Goal: Information Seeking & Learning: Learn about a topic

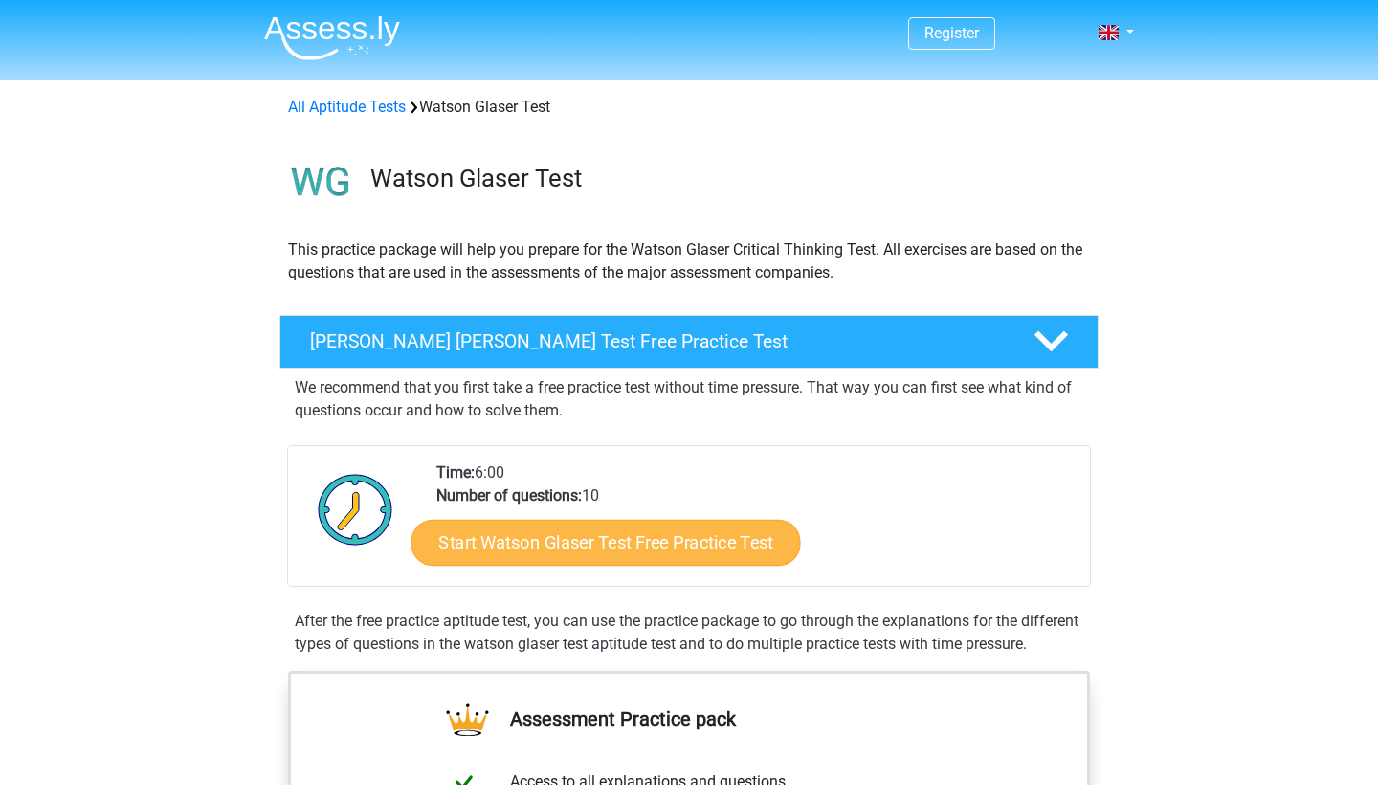
click at [686, 547] on link "Start Watson Glaser Test Free Practice Test" at bounding box center [607, 543] width 390 height 46
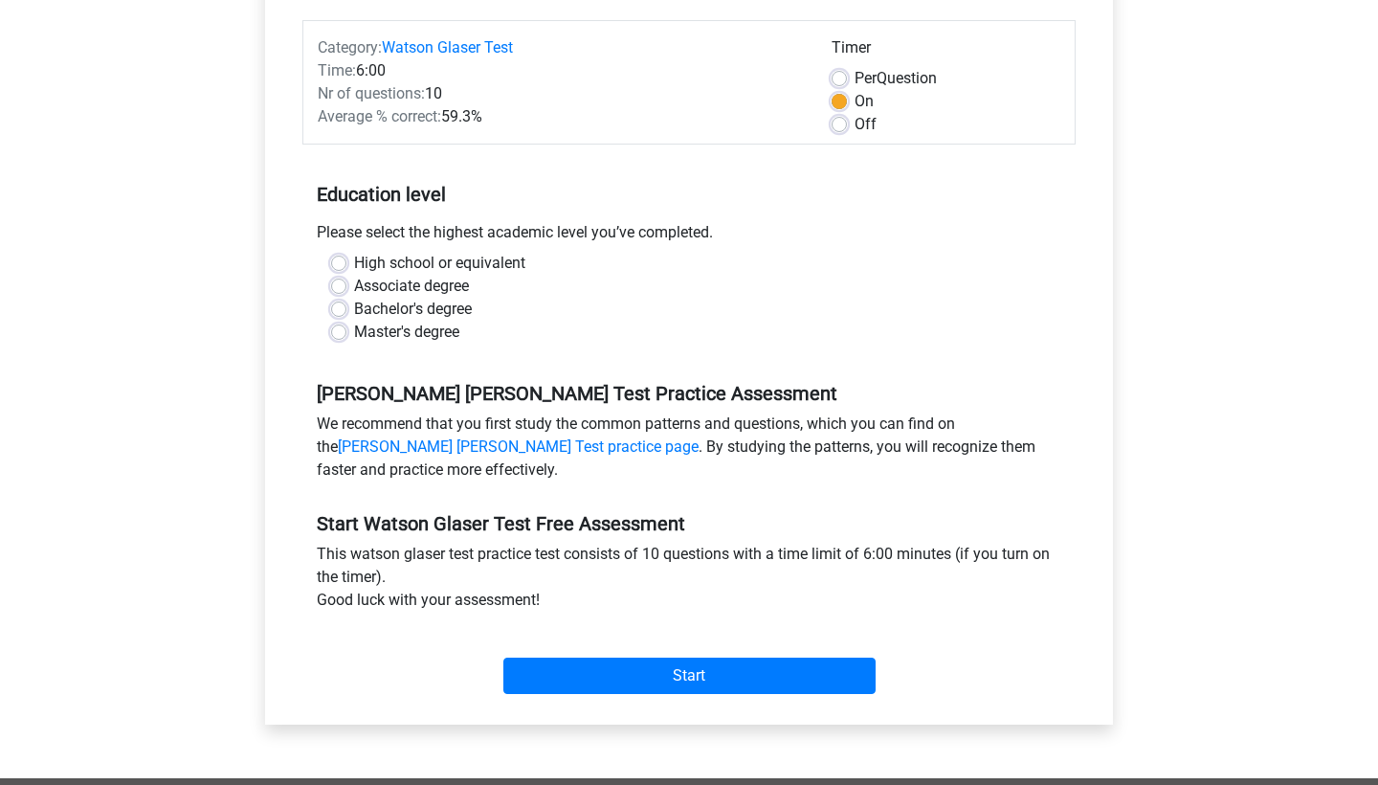
scroll to position [260, 0]
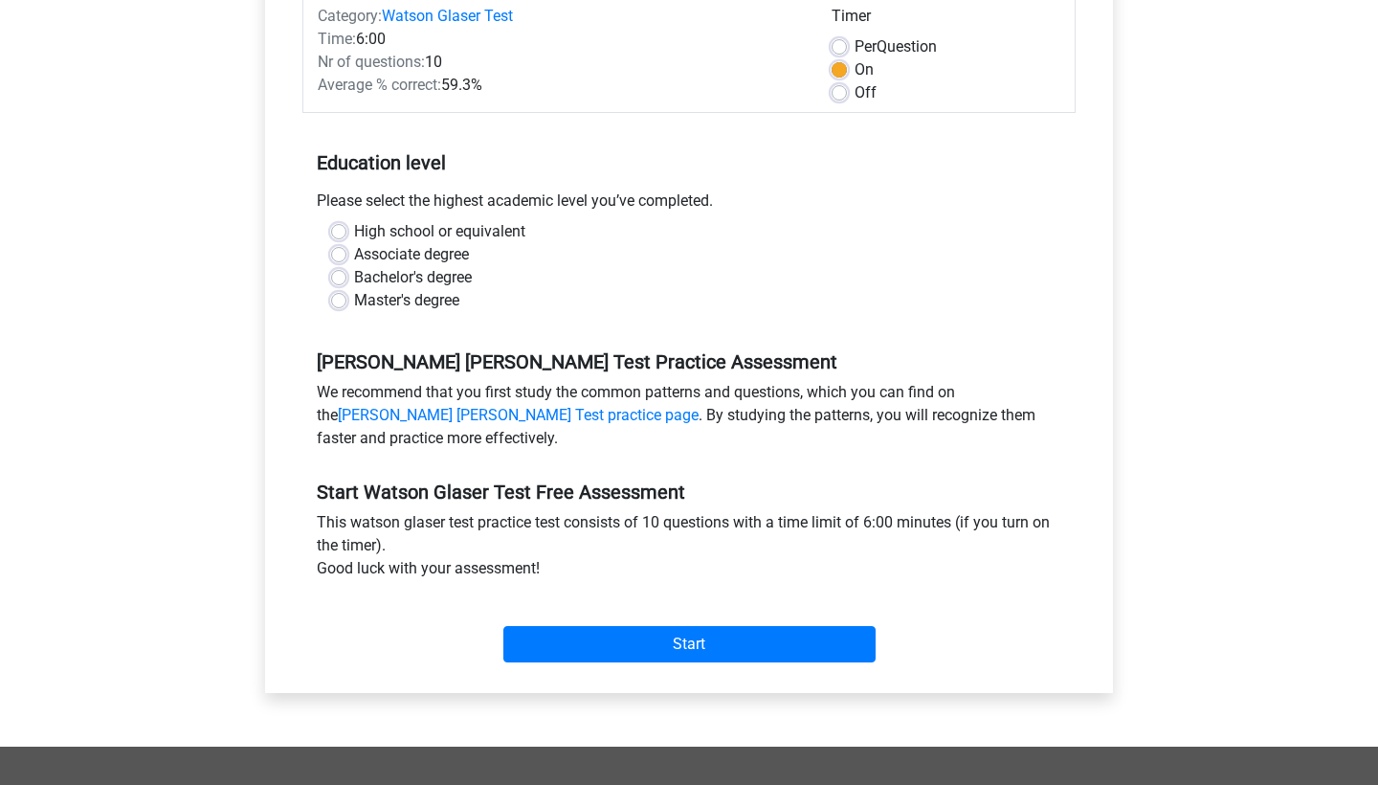
click at [458, 240] on label "High school or equivalent" at bounding box center [439, 231] width 171 height 23
click at [347, 239] on input "High school or equivalent" at bounding box center [338, 229] width 15 height 19
radio input "true"
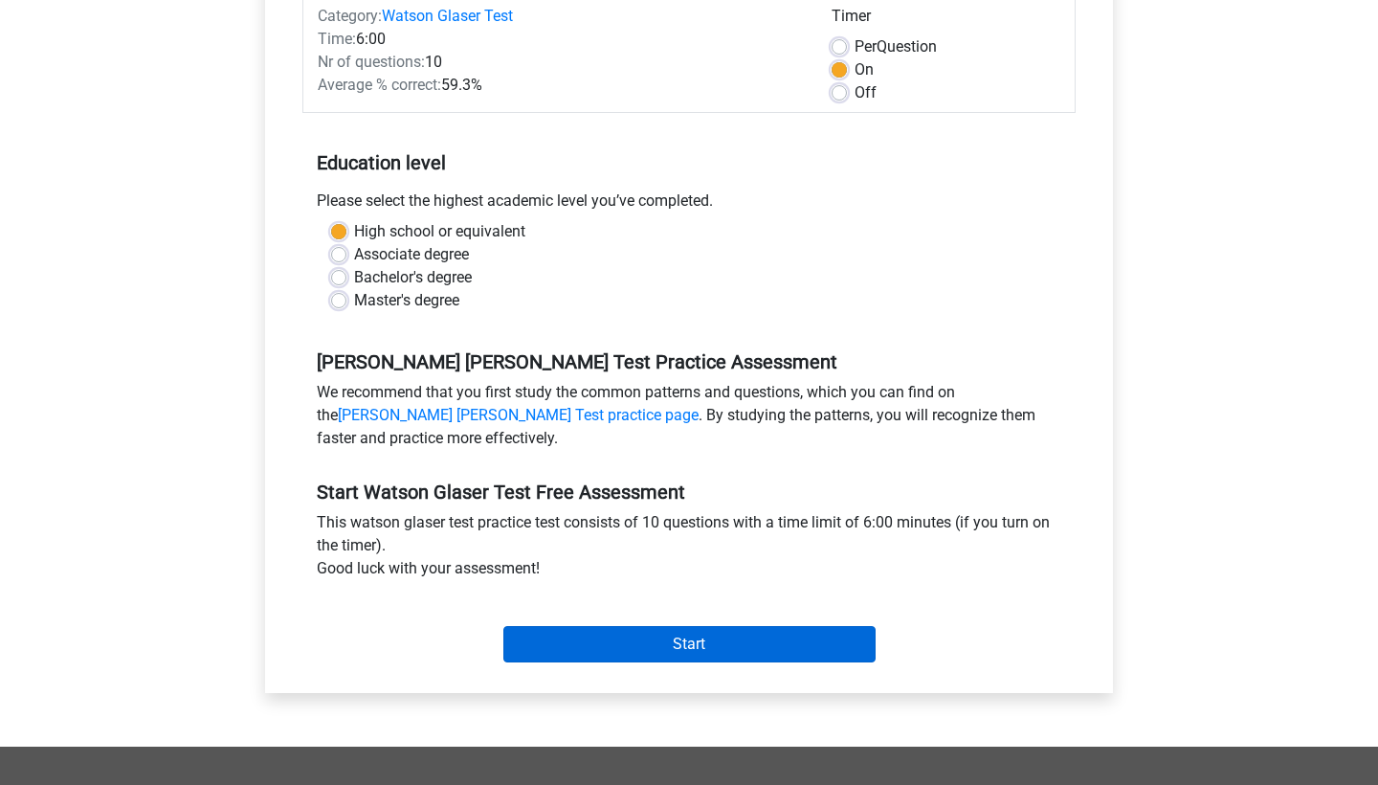
click at [572, 639] on input "Start" at bounding box center [690, 644] width 372 height 36
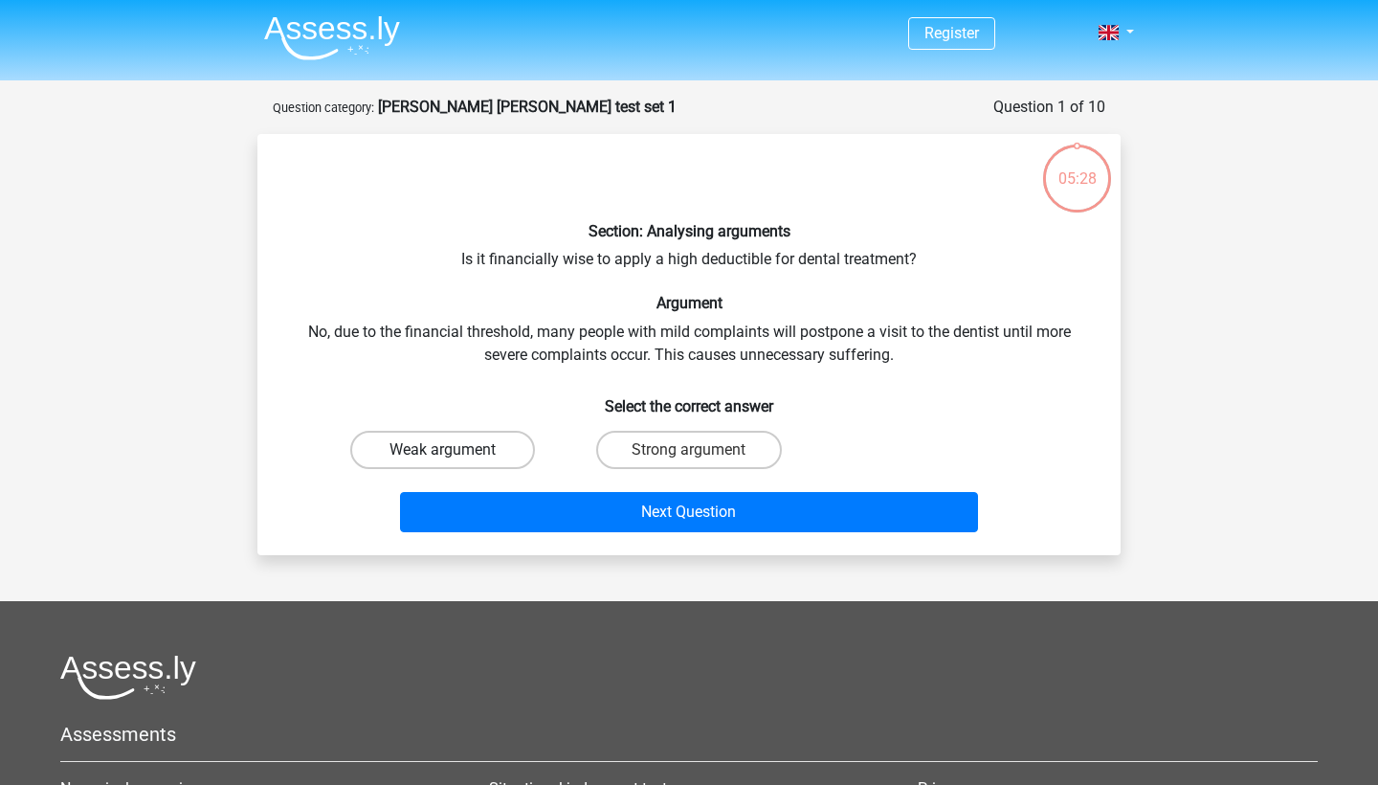
click at [444, 448] on label "Weak argument" at bounding box center [442, 450] width 185 height 38
click at [444, 450] on input "Weak argument" at bounding box center [449, 456] width 12 height 12
radio input "true"
click at [699, 446] on label "Strong argument" at bounding box center [688, 450] width 185 height 38
click at [699, 450] on input "Strong argument" at bounding box center [695, 456] width 12 height 12
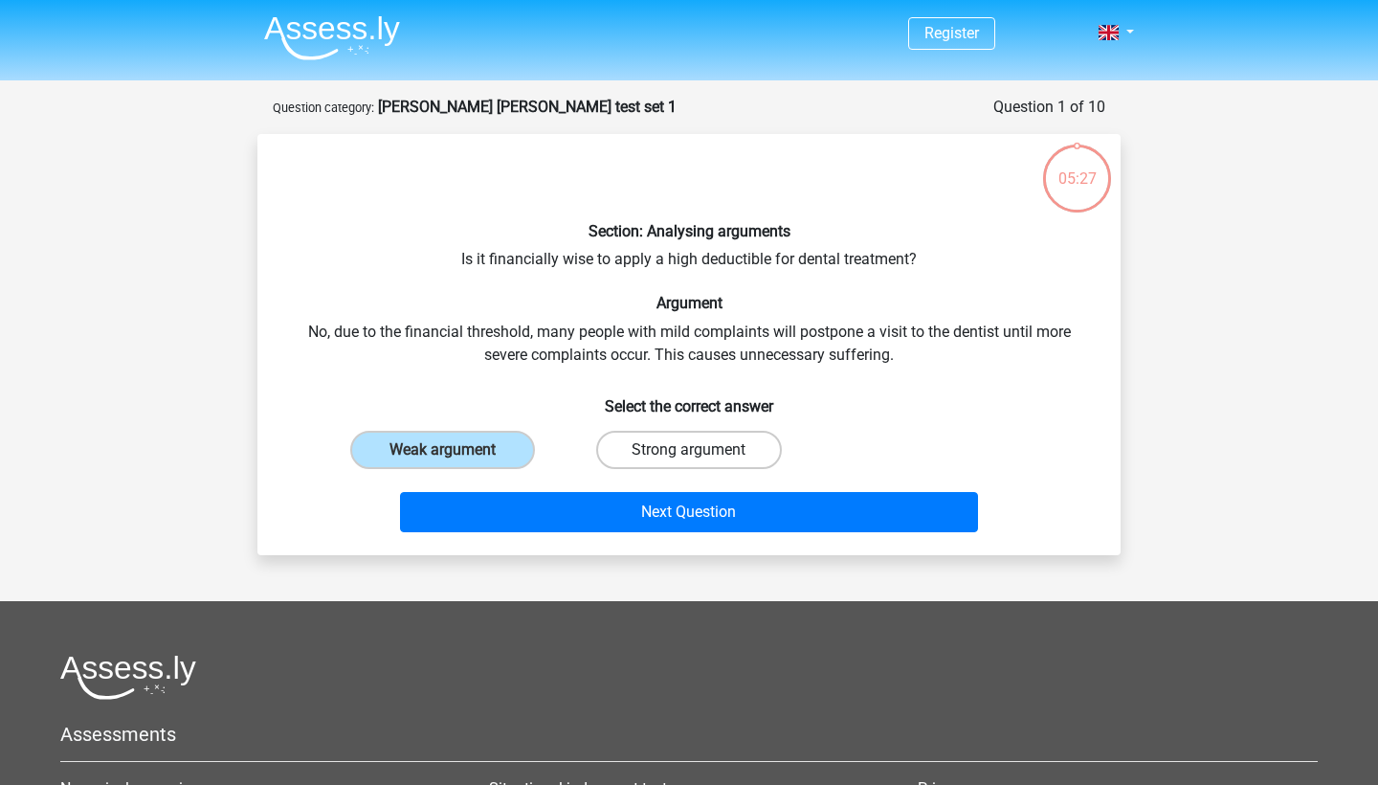
radio input "true"
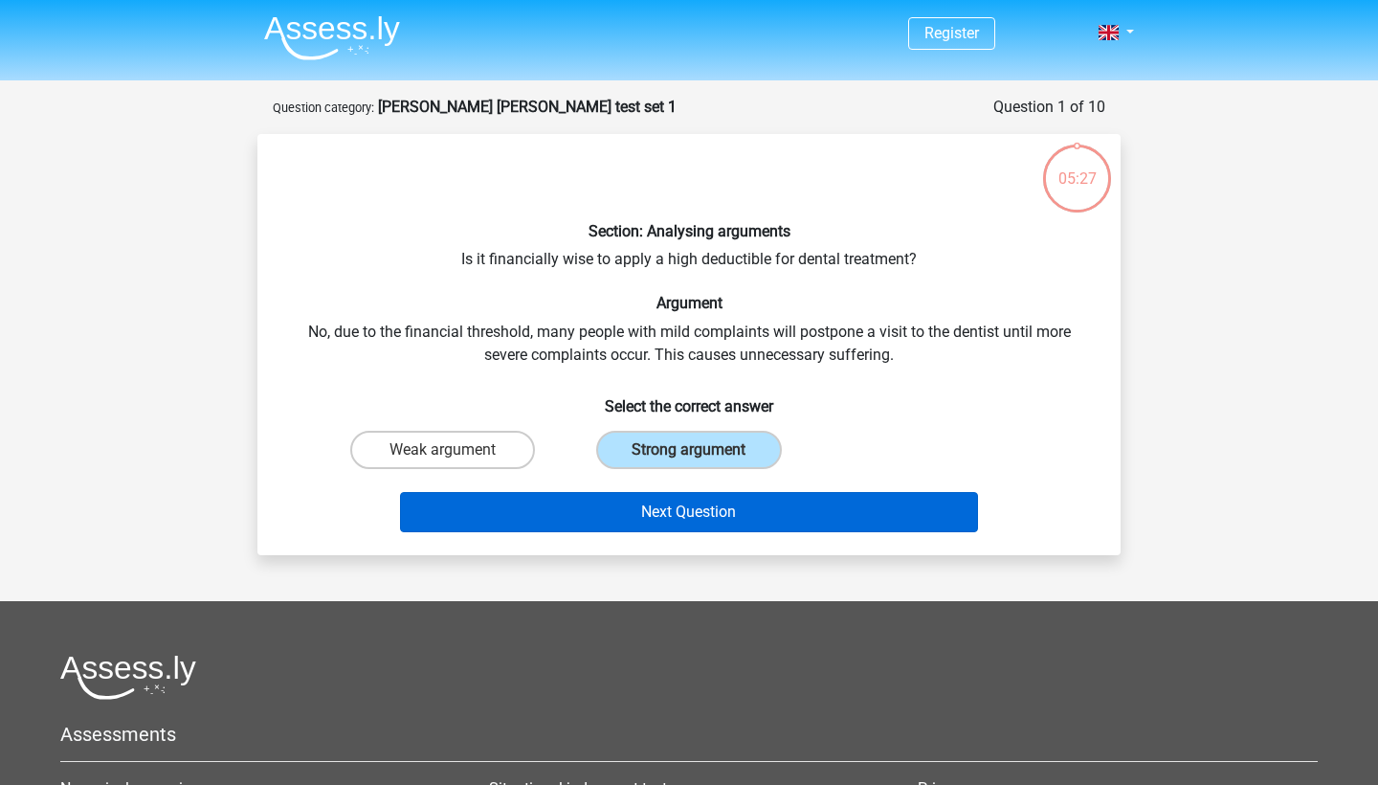
click at [692, 500] on button "Next Question" at bounding box center [689, 512] width 579 height 40
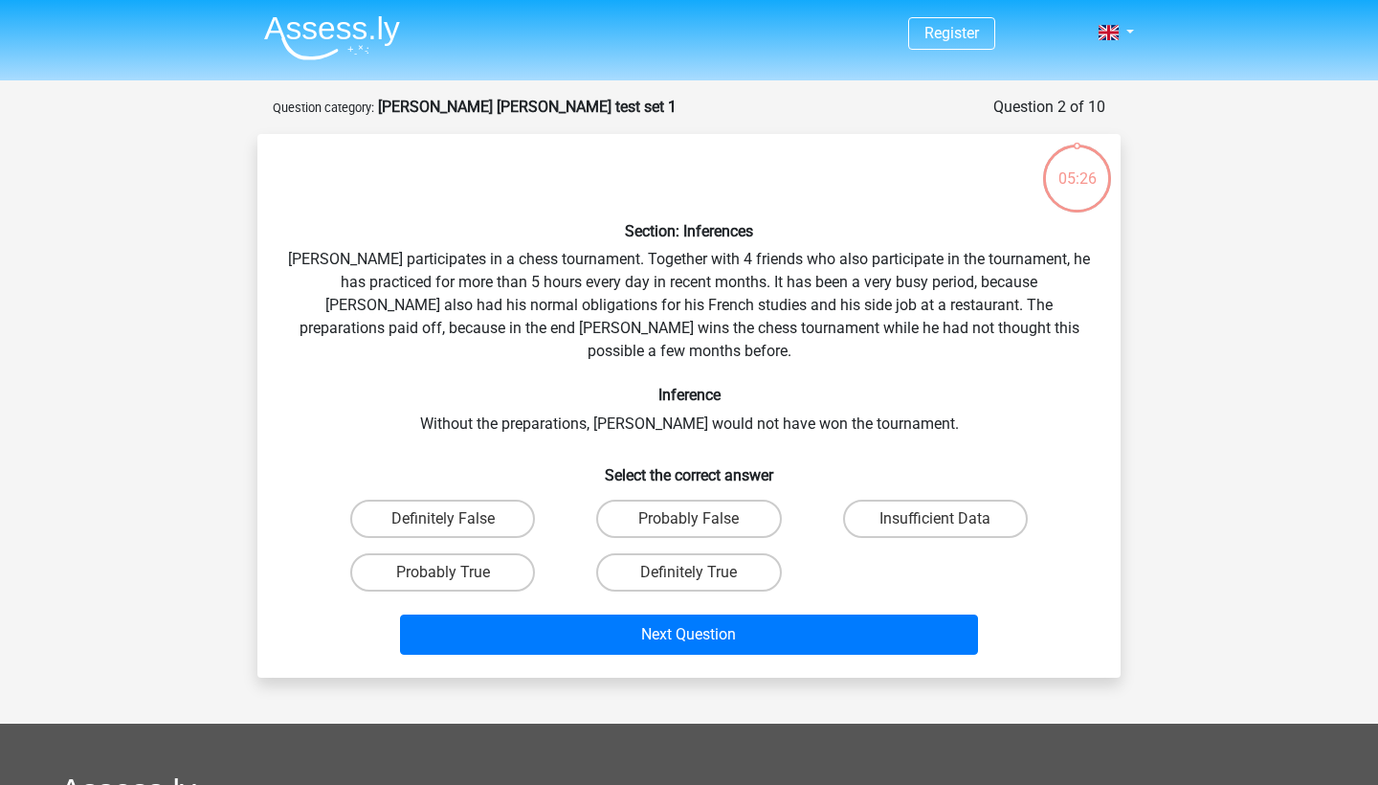
scroll to position [96, 0]
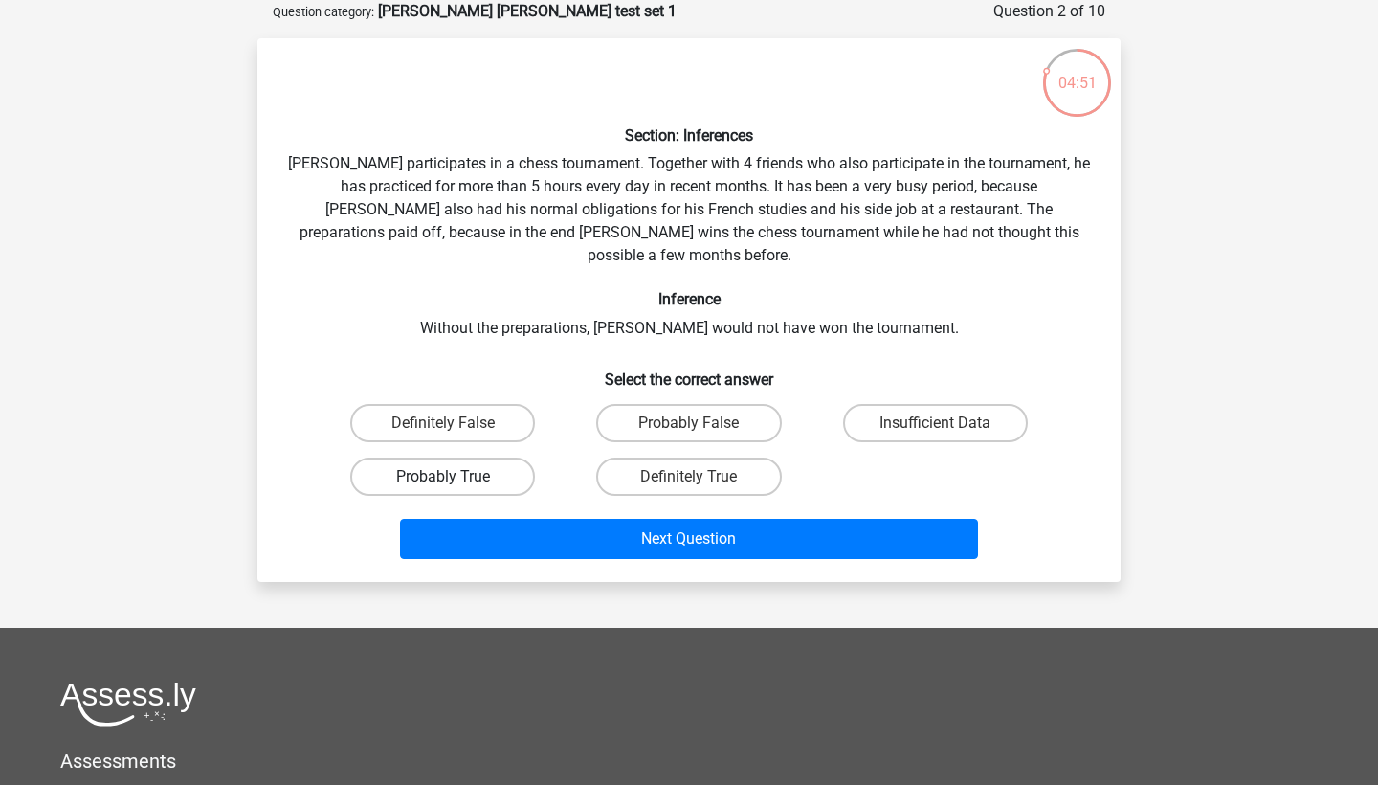
click at [477, 458] on label "Probably True" at bounding box center [442, 477] width 185 height 38
click at [456, 477] on input "Probably True" at bounding box center [449, 483] width 12 height 12
radio input "true"
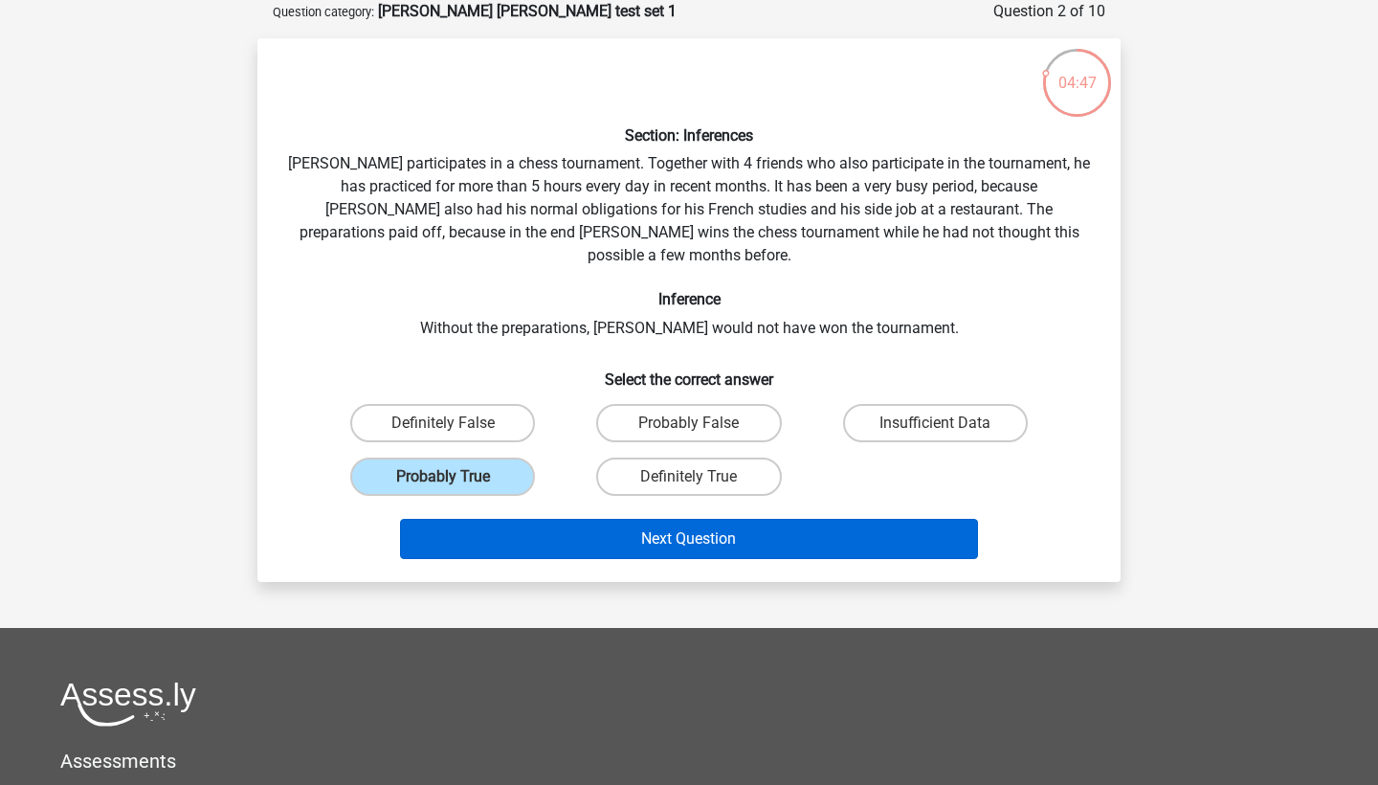
click at [708, 519] on button "Next Question" at bounding box center [689, 539] width 579 height 40
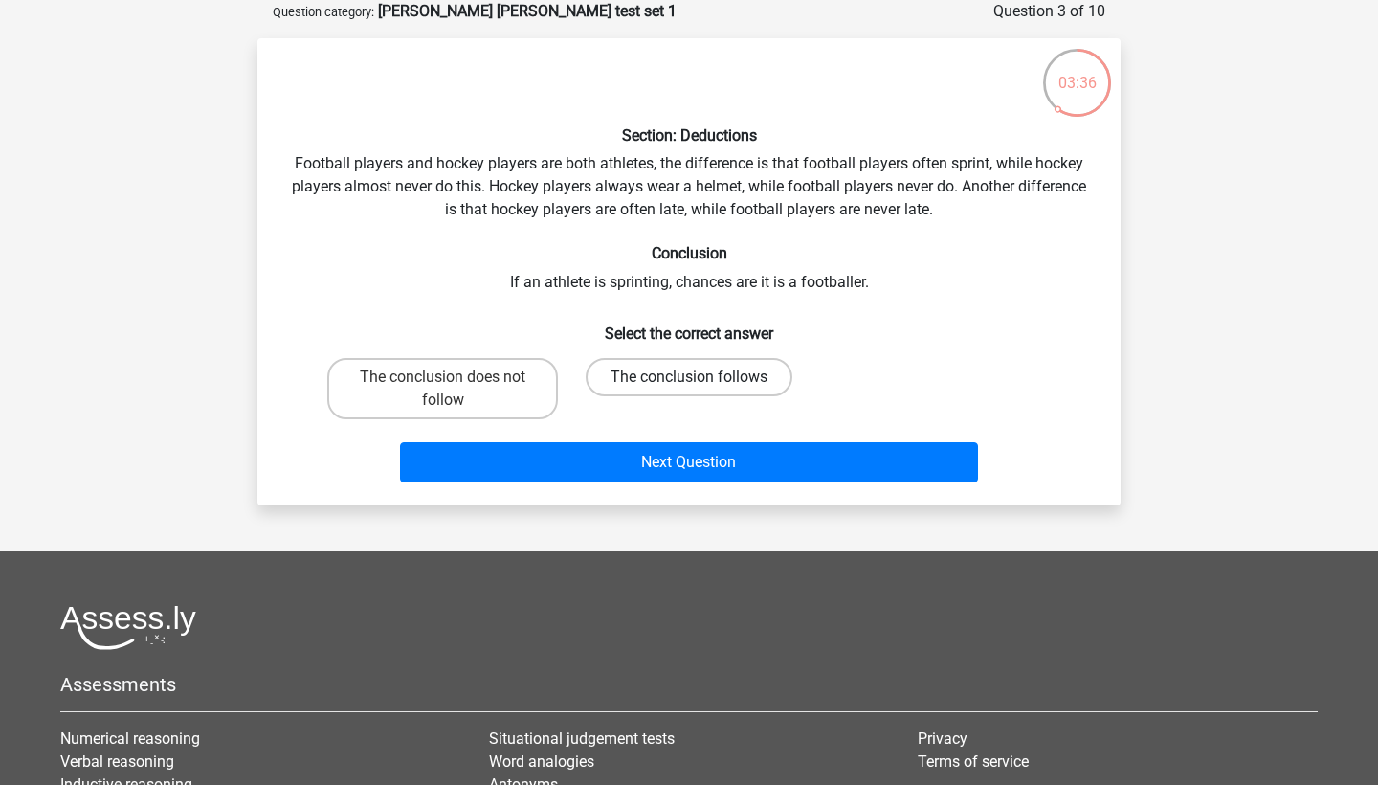
click at [706, 382] on label "The conclusion follows" at bounding box center [689, 377] width 207 height 38
click at [702, 382] on input "The conclusion follows" at bounding box center [695, 383] width 12 height 12
radio input "true"
click at [703, 432] on div "Next Question" at bounding box center [689, 458] width 802 height 63
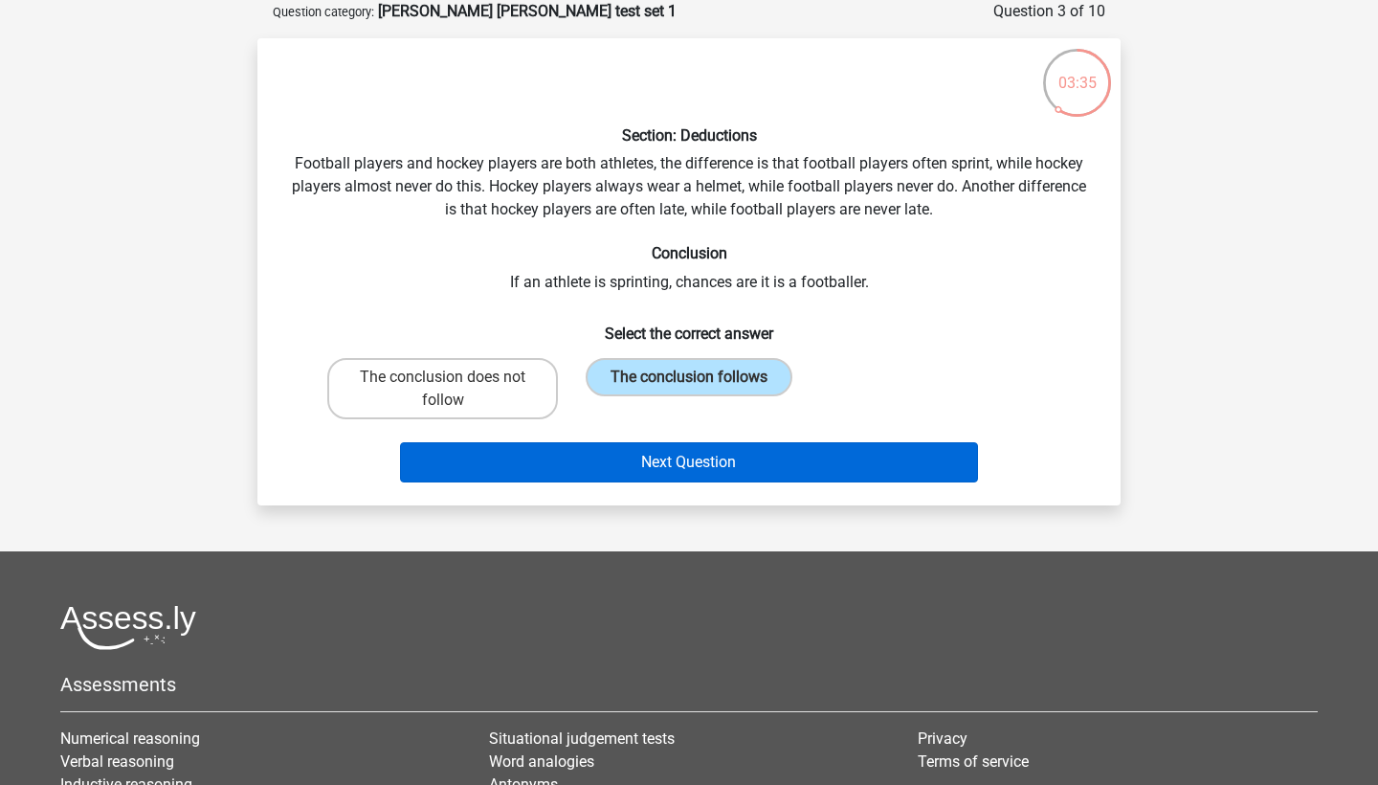
click at [698, 451] on button "Next Question" at bounding box center [689, 462] width 579 height 40
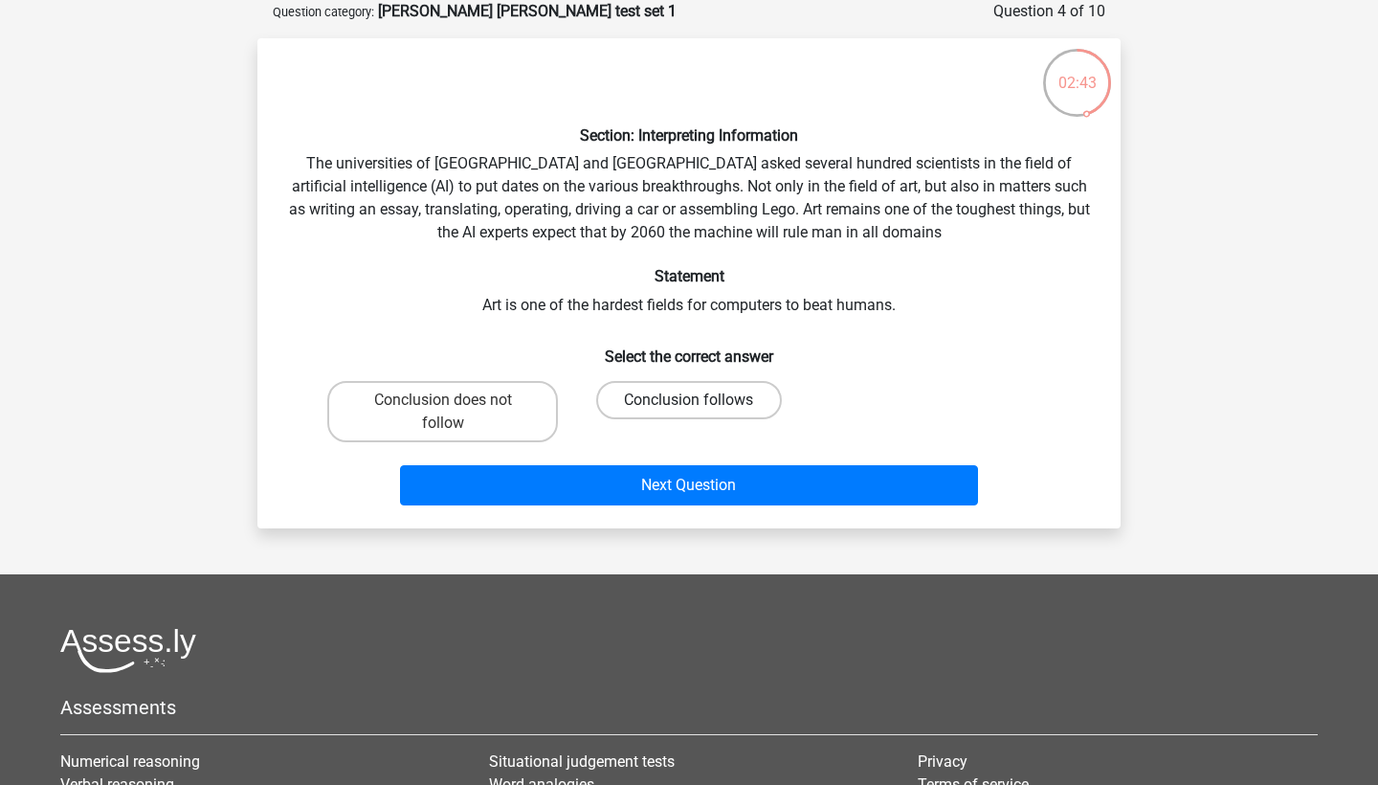
click at [676, 398] on label "Conclusion follows" at bounding box center [688, 400] width 185 height 38
click at [689, 400] on input "Conclusion follows" at bounding box center [695, 406] width 12 height 12
radio input "true"
click at [684, 461] on div "Next Question" at bounding box center [689, 481] width 802 height 63
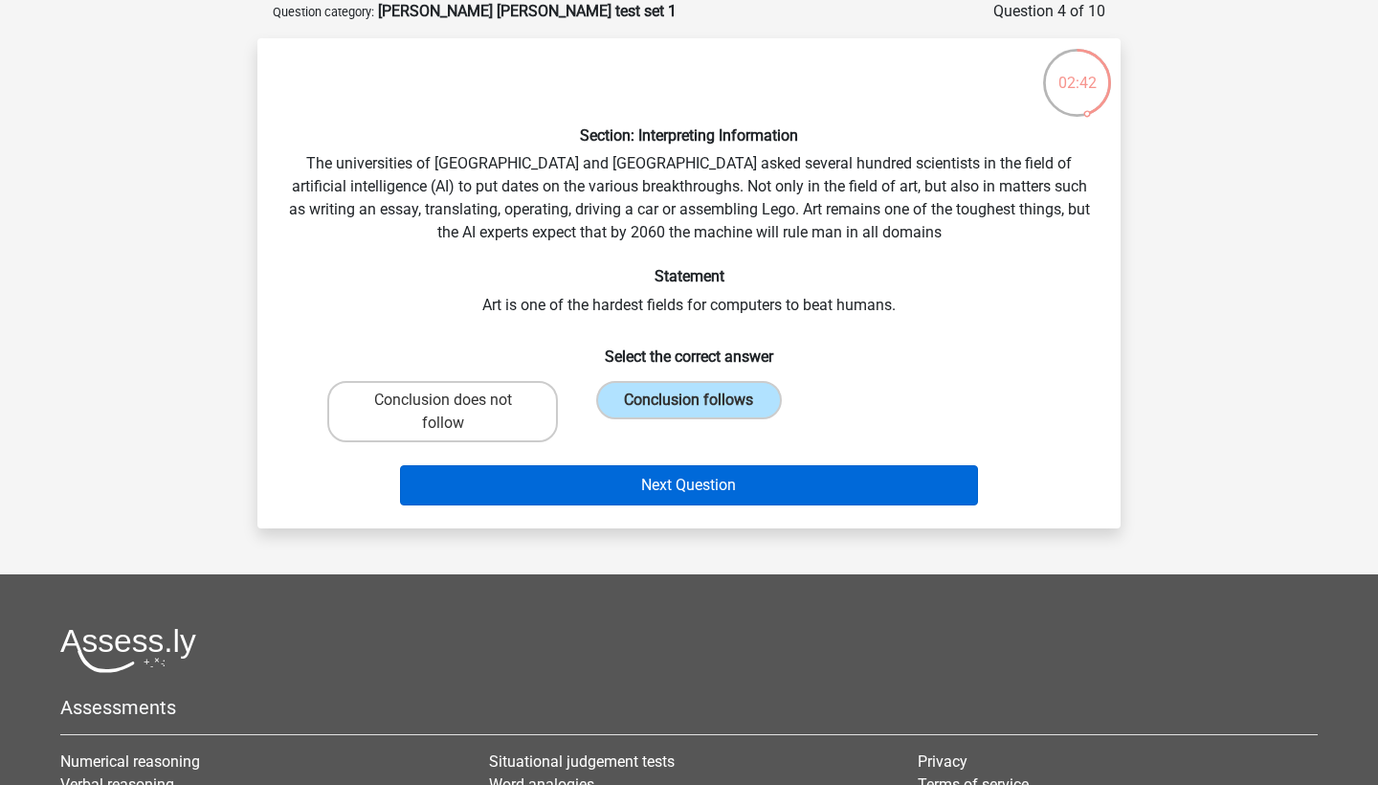
click at [685, 478] on button "Next Question" at bounding box center [689, 485] width 579 height 40
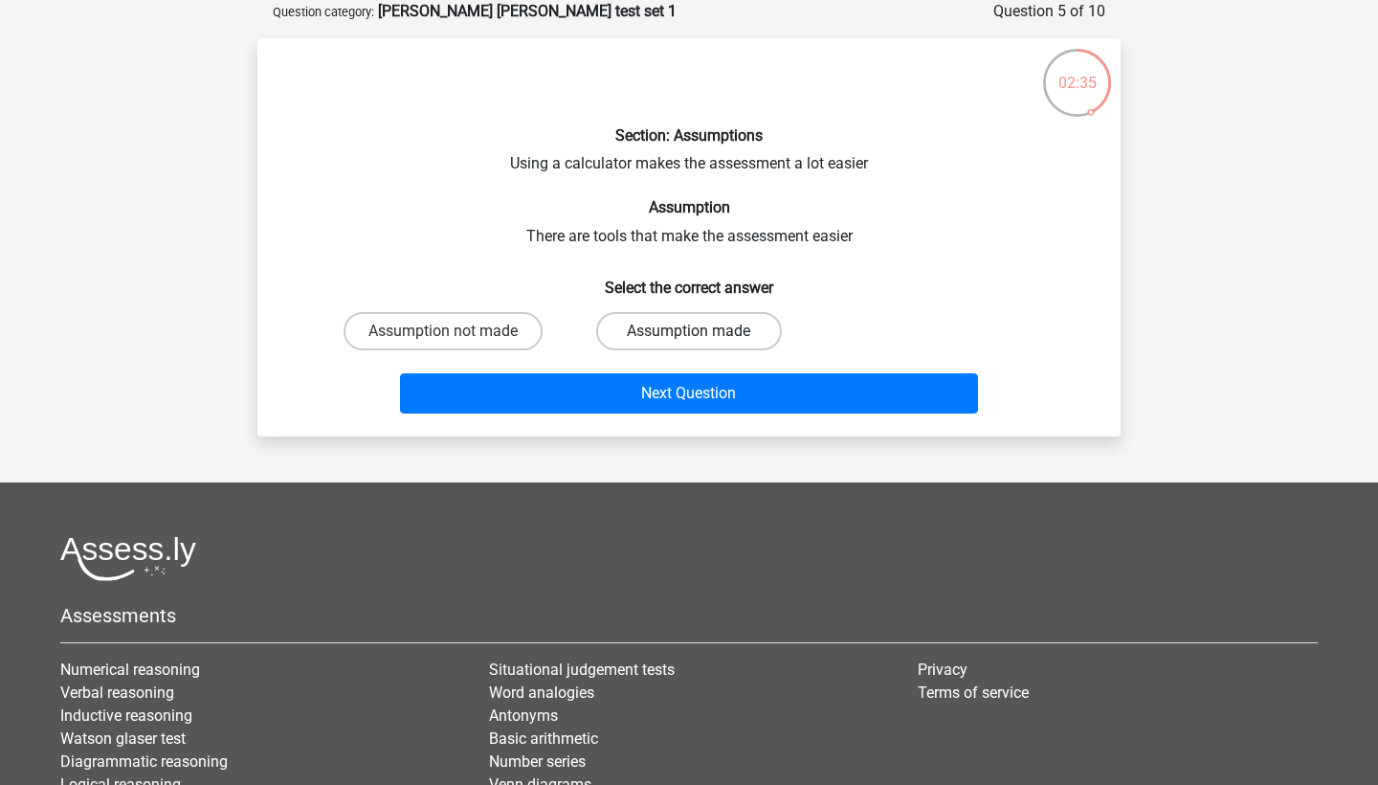
click at [641, 336] on label "Assumption made" at bounding box center [688, 331] width 185 height 38
click at [689, 336] on input "Assumption made" at bounding box center [695, 337] width 12 height 12
radio input "true"
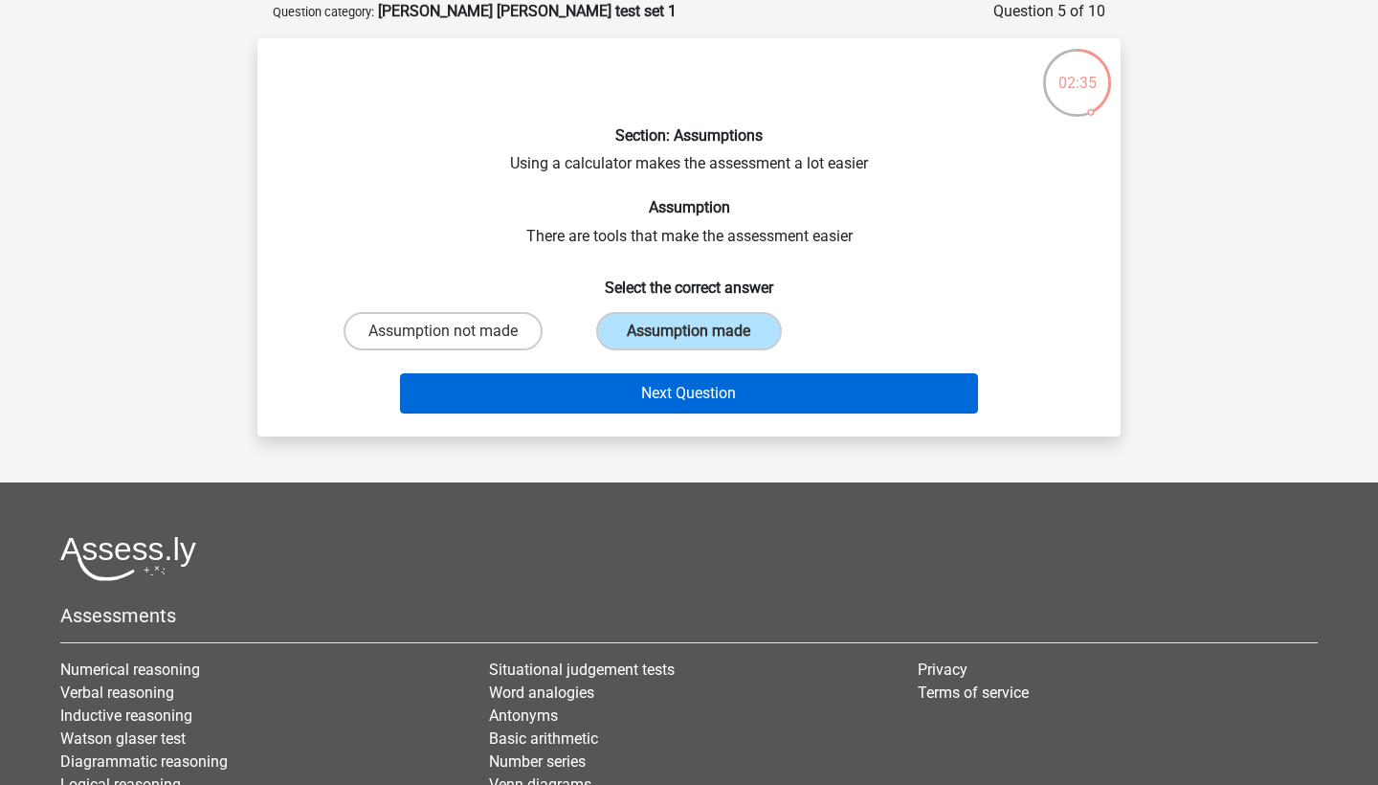
click at [647, 396] on button "Next Question" at bounding box center [689, 393] width 579 height 40
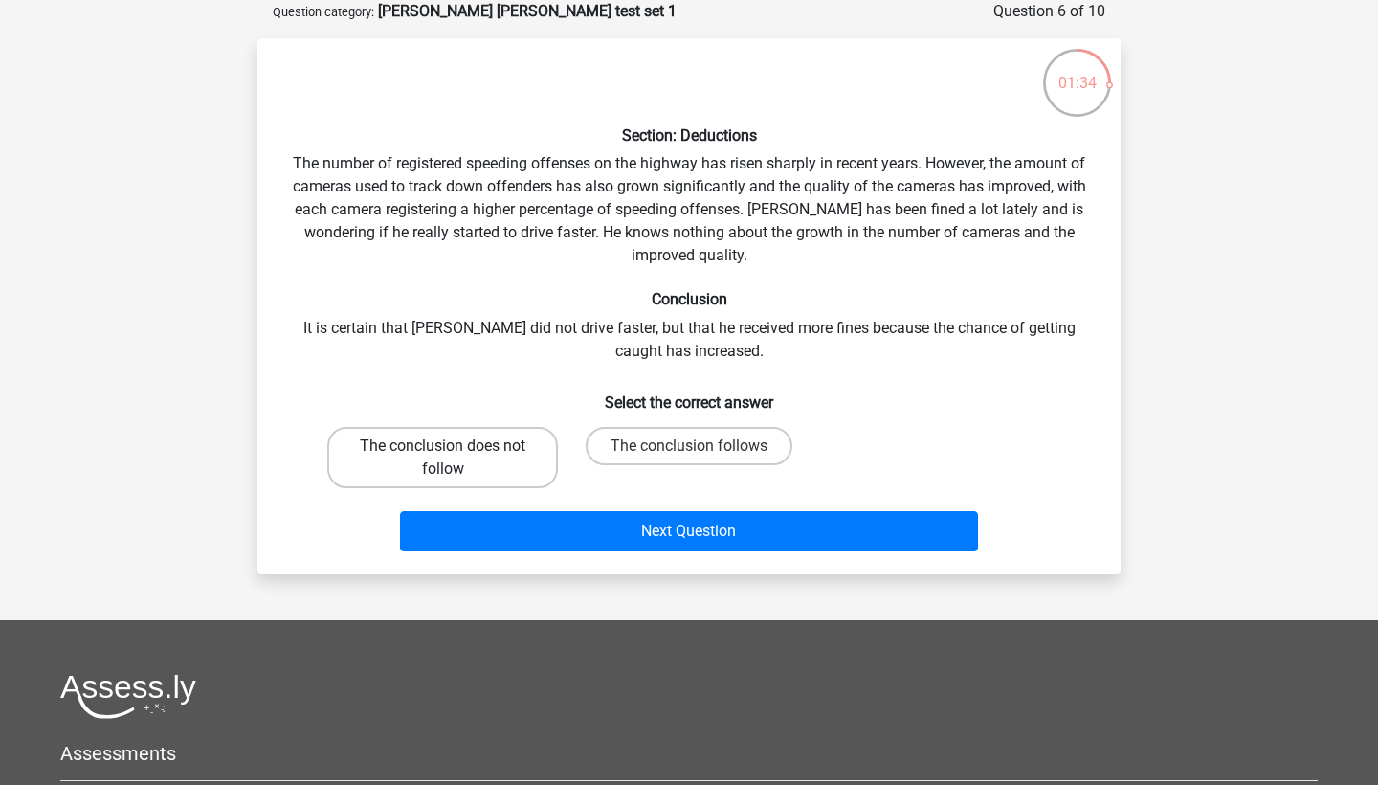
click at [420, 453] on label "The conclusion does not follow" at bounding box center [442, 457] width 231 height 61
click at [443, 453] on input "The conclusion does not follow" at bounding box center [449, 452] width 12 height 12
radio input "true"
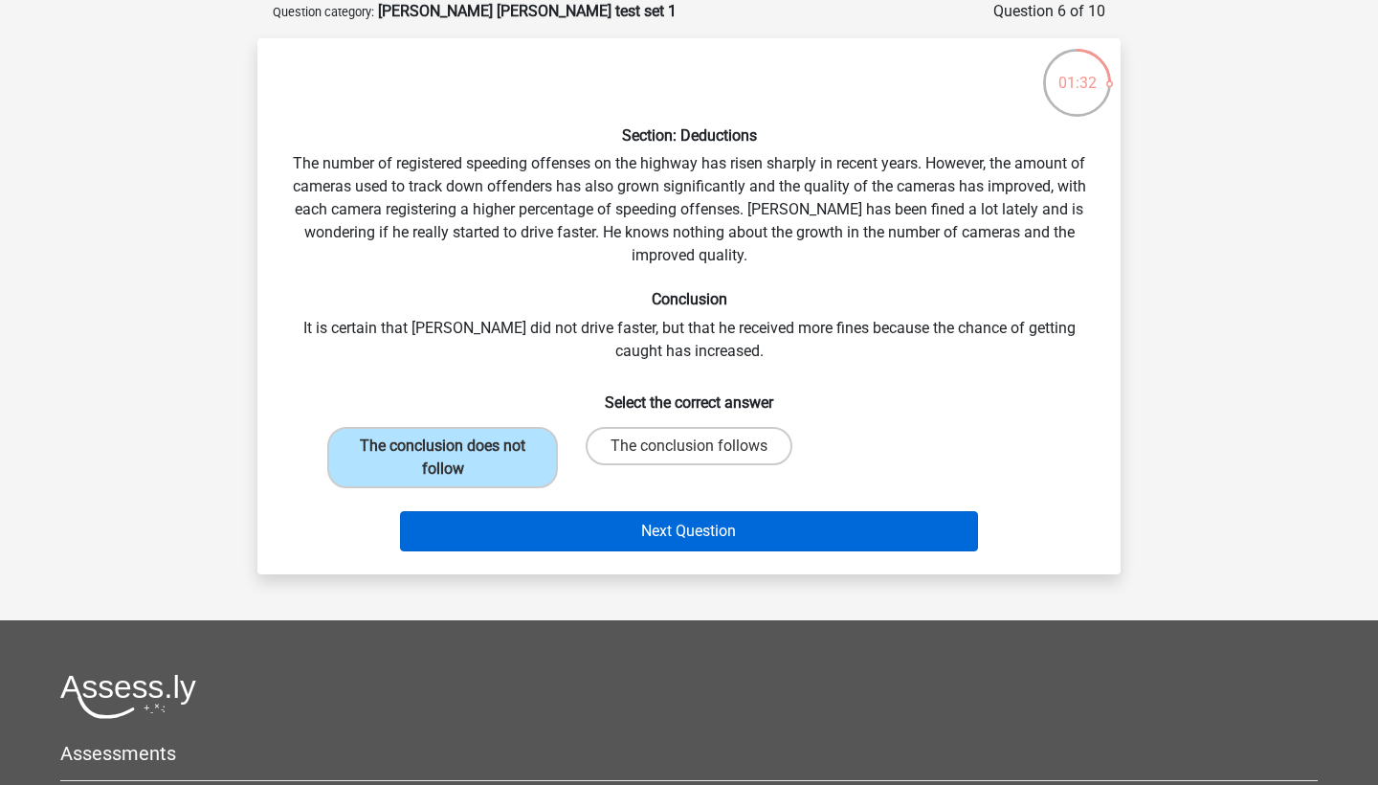
click at [666, 525] on button "Next Question" at bounding box center [689, 531] width 579 height 40
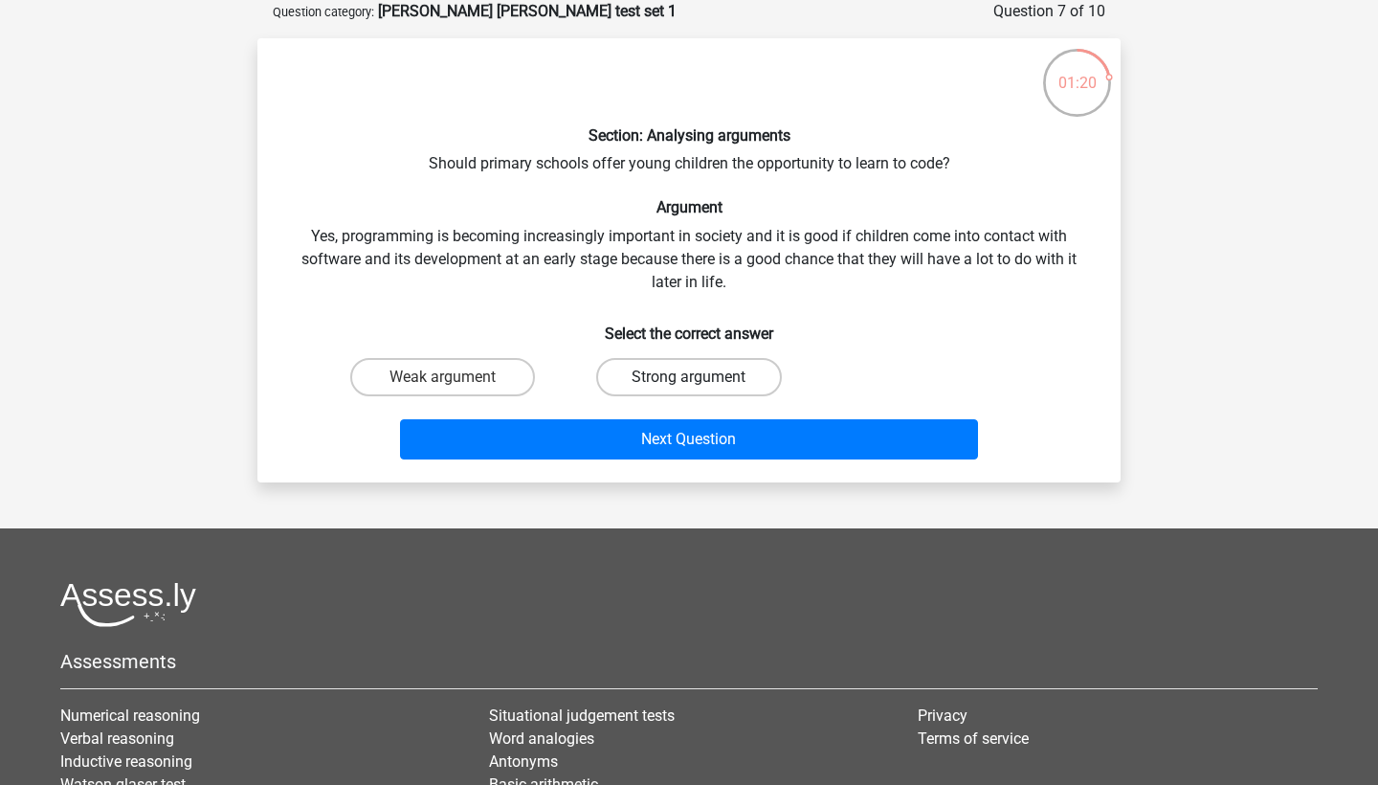
click at [675, 380] on label "Strong argument" at bounding box center [688, 377] width 185 height 38
click at [689, 380] on input "Strong argument" at bounding box center [695, 383] width 12 height 12
radio input "true"
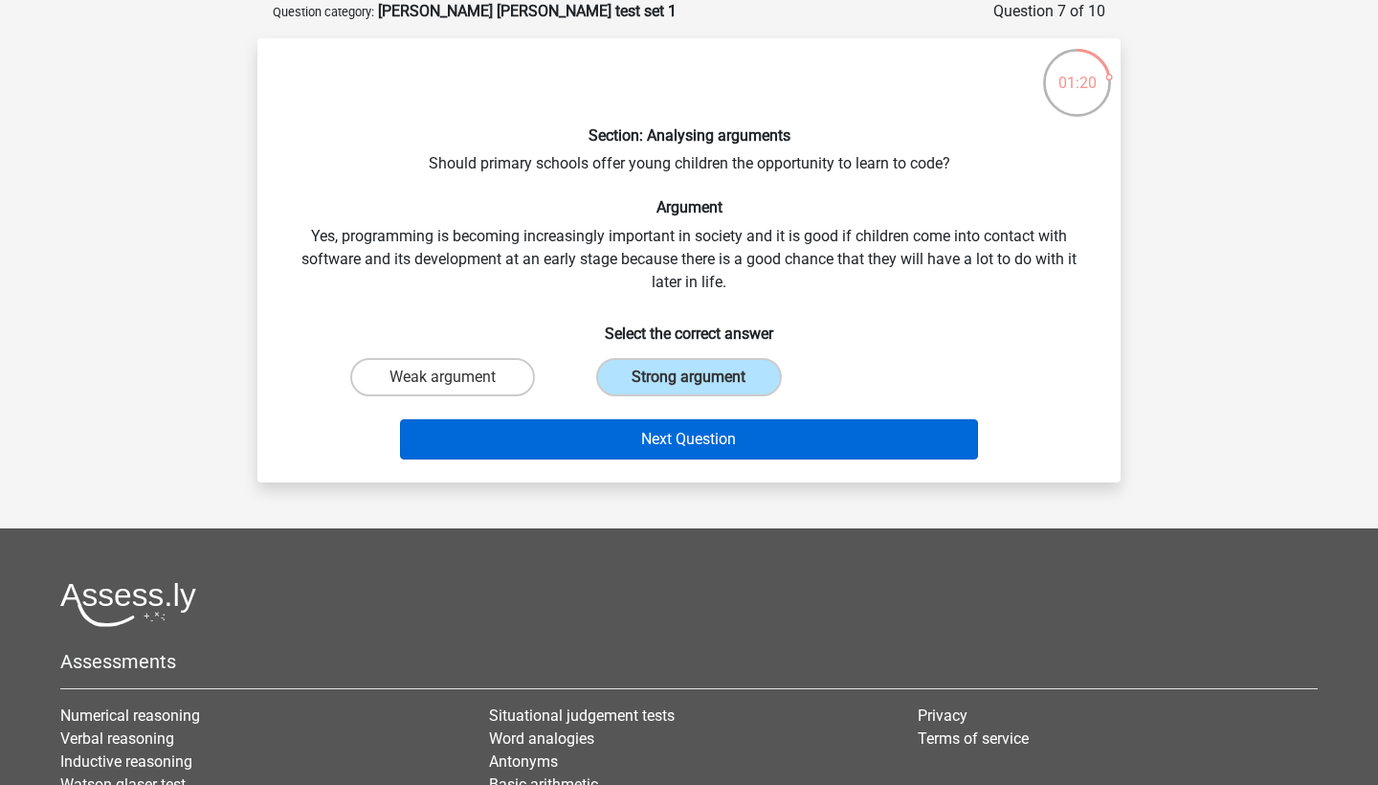
click at [675, 423] on button "Next Question" at bounding box center [689, 439] width 579 height 40
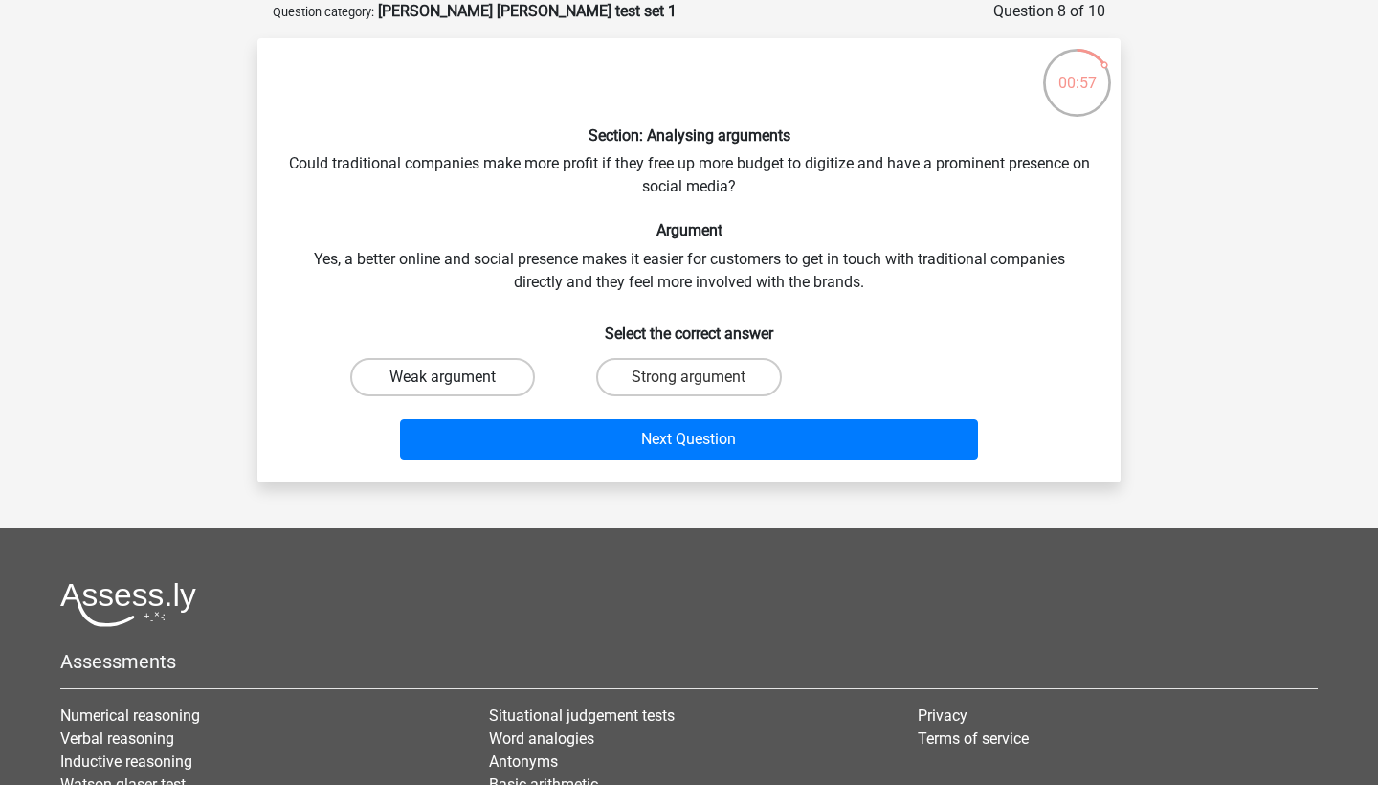
click at [462, 390] on label "Weak argument" at bounding box center [442, 377] width 185 height 38
click at [456, 390] on input "Weak argument" at bounding box center [449, 383] width 12 height 12
radio input "true"
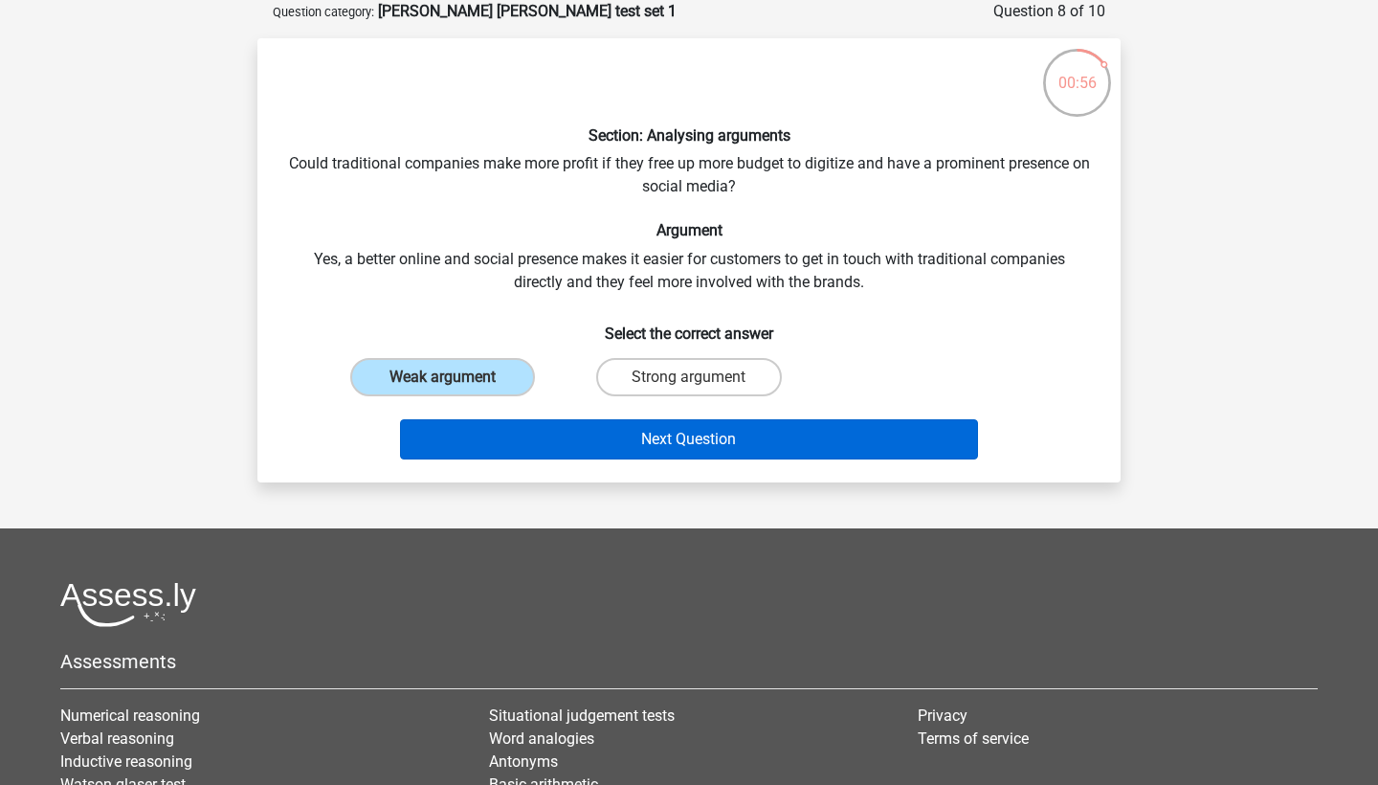
click at [558, 434] on button "Next Question" at bounding box center [689, 439] width 579 height 40
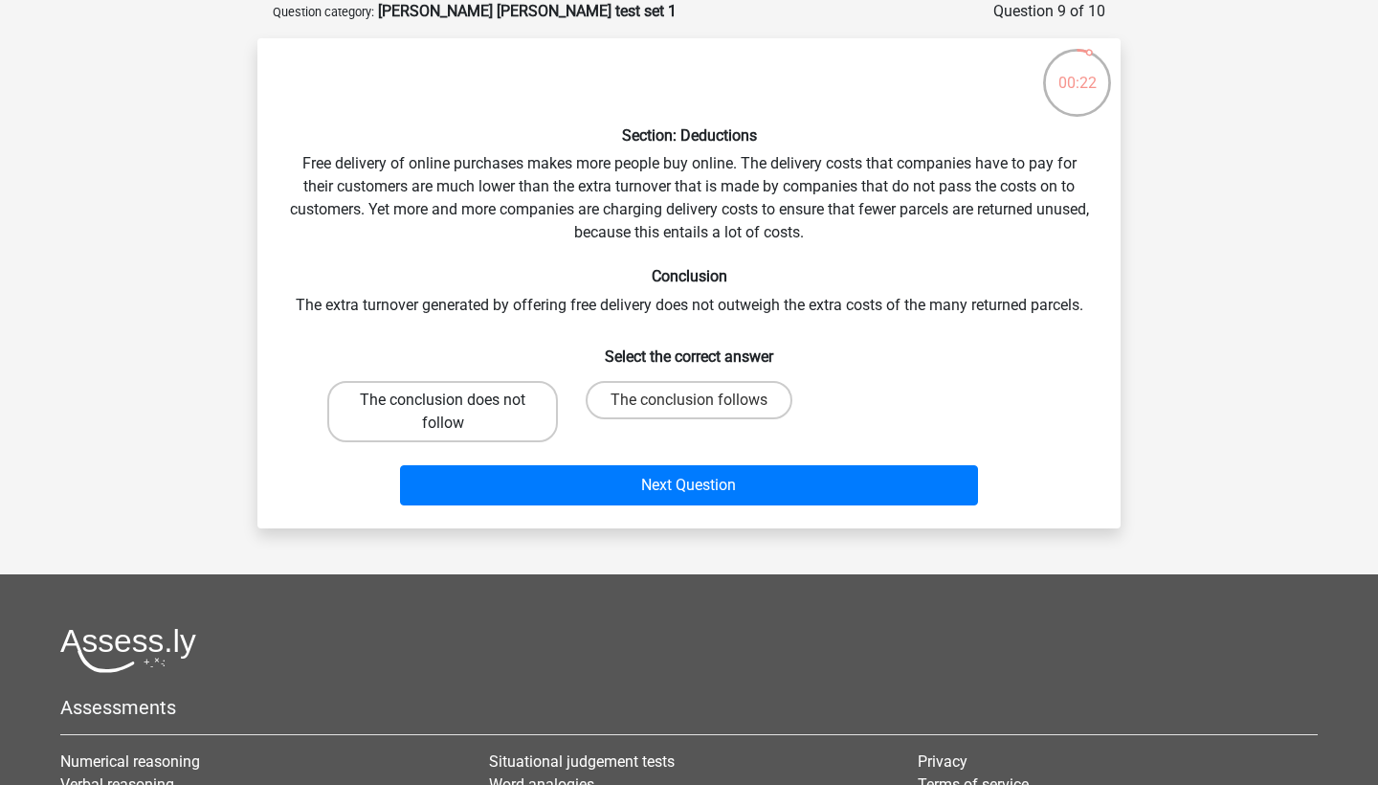
click at [523, 405] on label "The conclusion does not follow" at bounding box center [442, 411] width 231 height 61
click at [456, 405] on input "The conclusion does not follow" at bounding box center [449, 406] width 12 height 12
radio input "true"
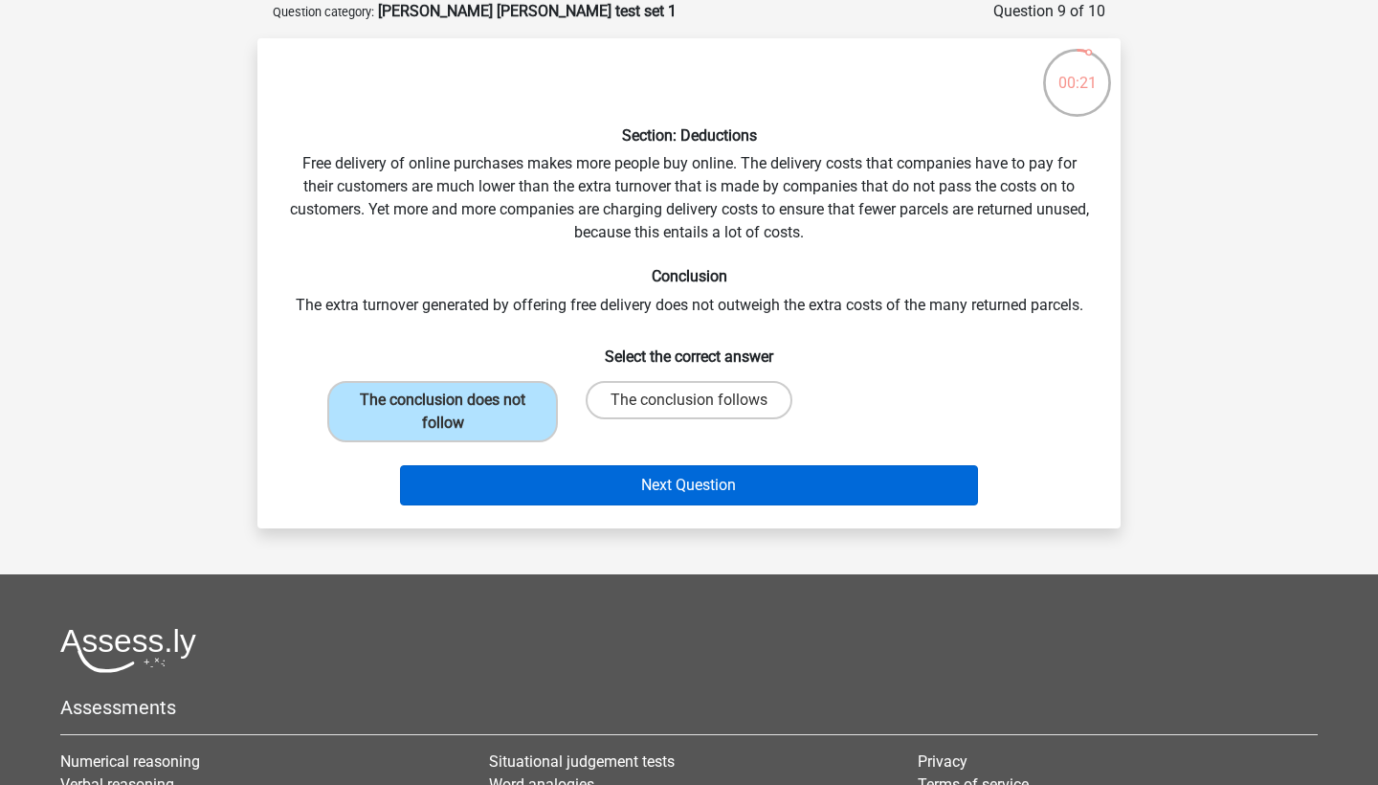
click at [557, 488] on button "Next Question" at bounding box center [689, 485] width 579 height 40
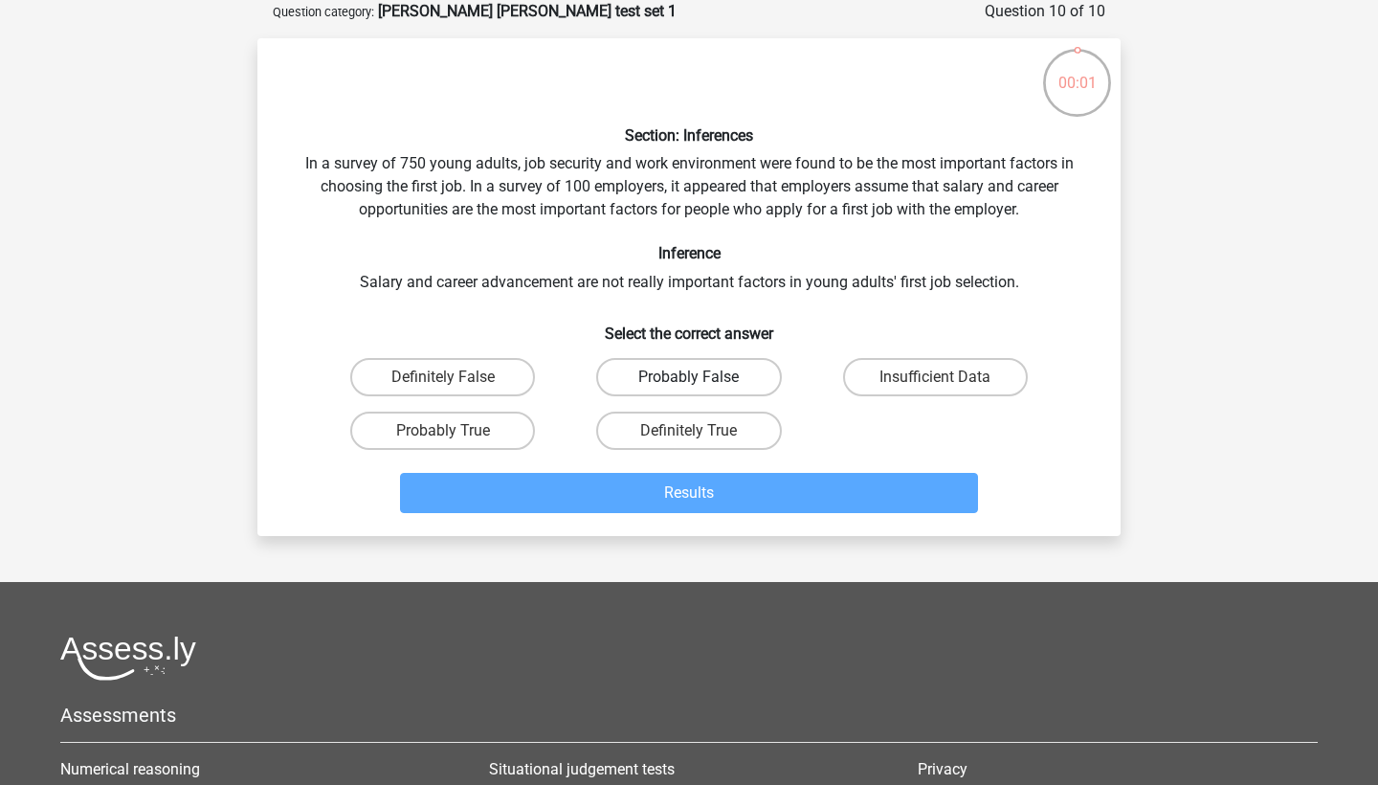
click at [700, 372] on label "Probably False" at bounding box center [688, 377] width 185 height 38
click at [700, 377] on input "Probably False" at bounding box center [695, 383] width 12 height 12
radio input "true"
drag, startPoint x: 700, startPoint y: 372, endPoint x: 700, endPoint y: 407, distance: 34.5
click at [700, 377] on div "Probably False" at bounding box center [688, 377] width 231 height 38
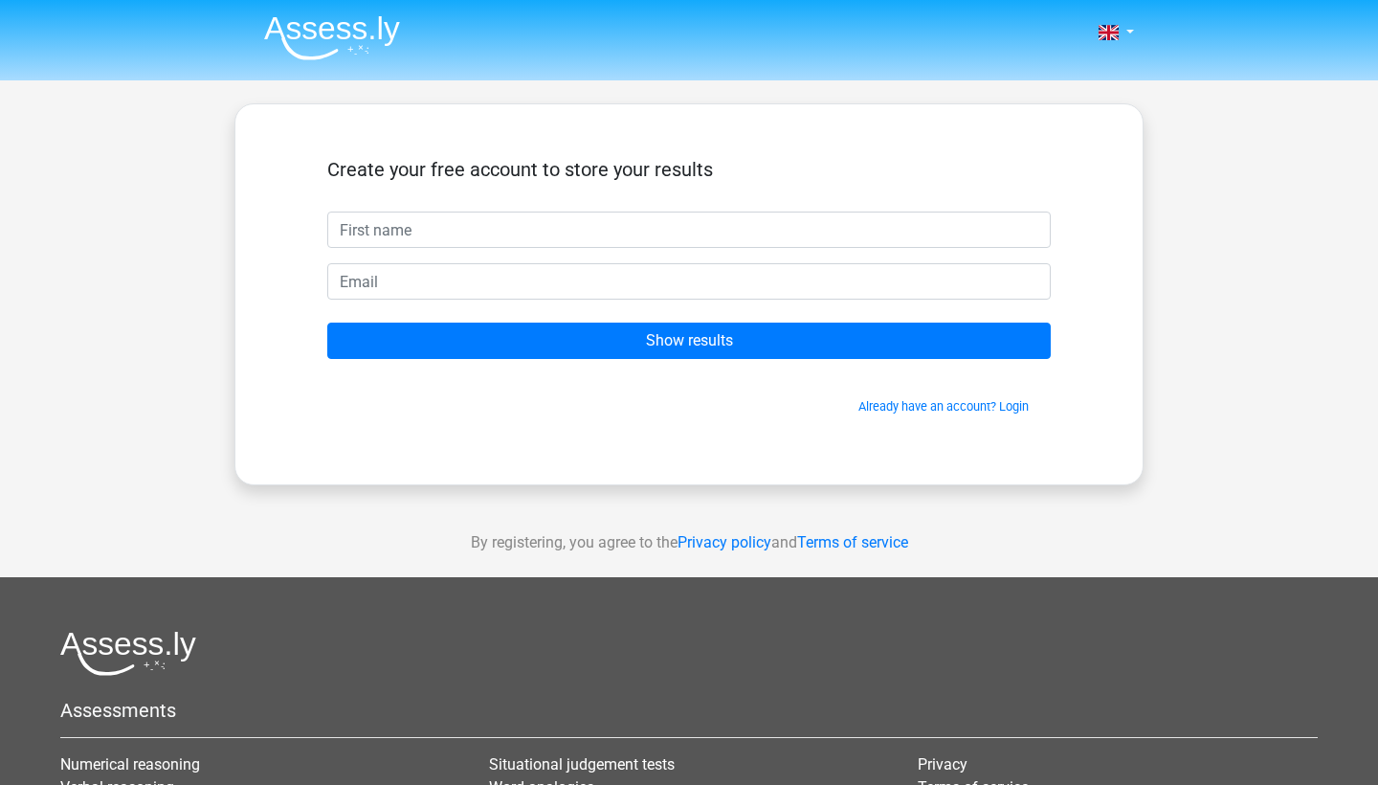
click at [744, 432] on div "Create your free account to store your results Show results Already have an acc…" at bounding box center [689, 294] width 816 height 288
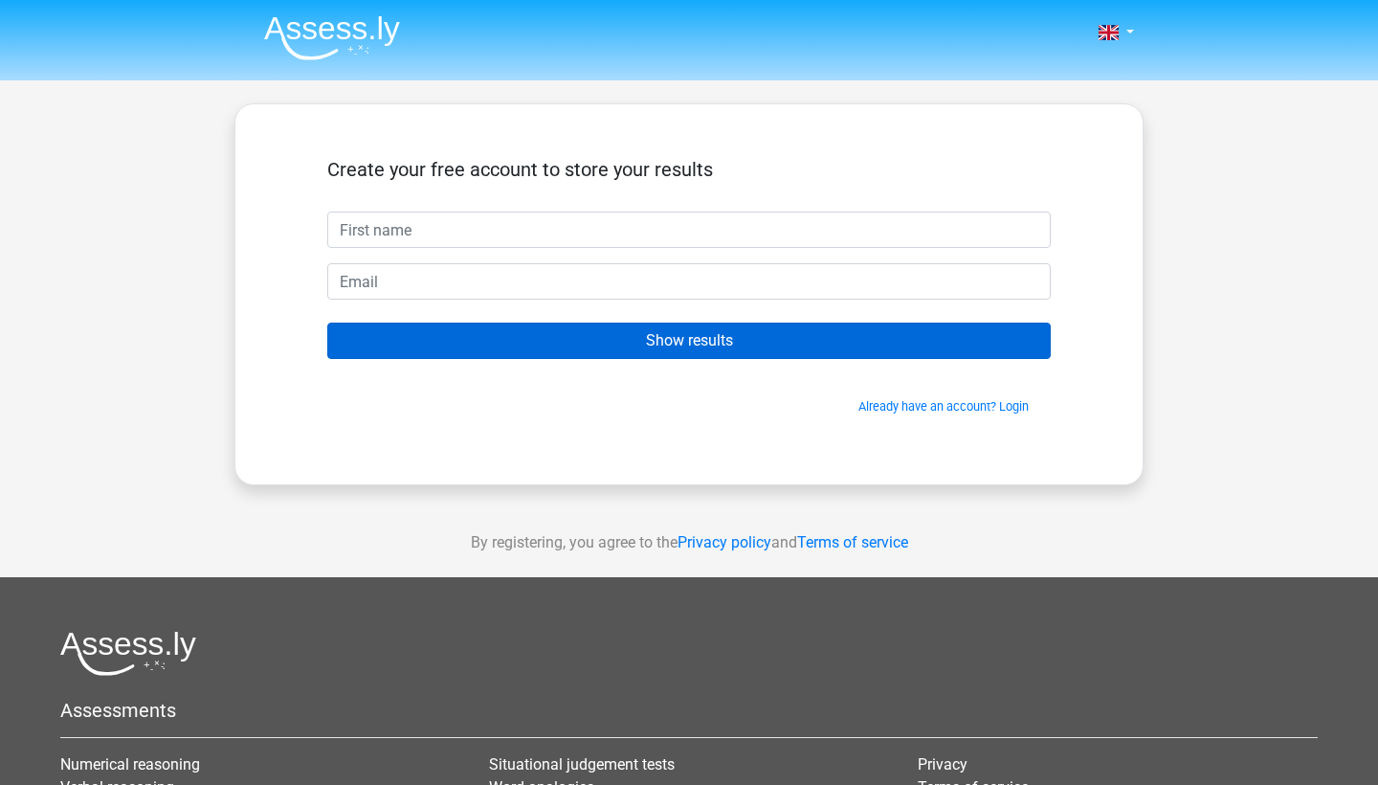
click at [743, 342] on input "Show results" at bounding box center [689, 341] width 724 height 36
